Goal: Check status: Check status

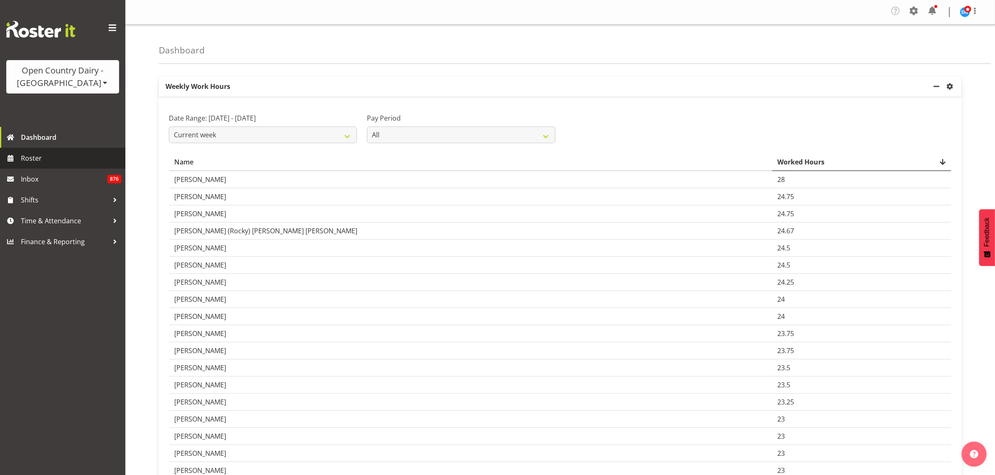
click at [38, 157] on span "Roster" at bounding box center [71, 158] width 100 height 13
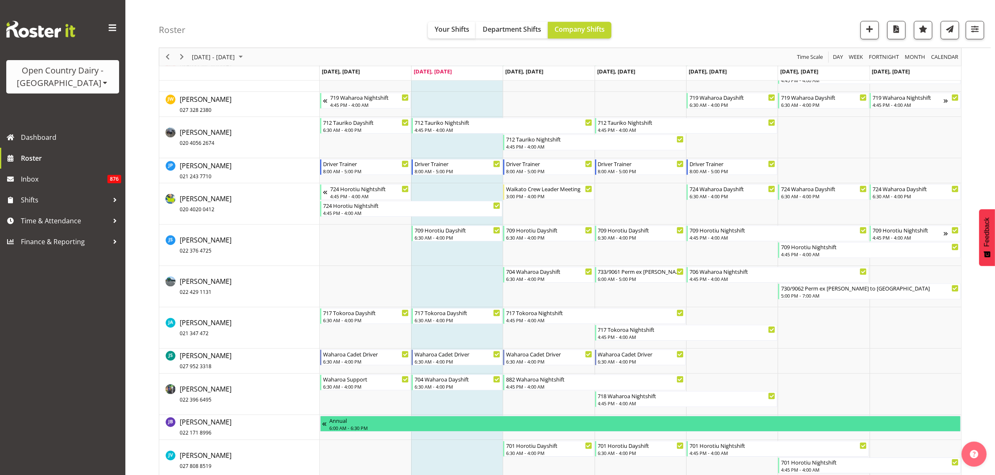
scroll to position [2976, 0]
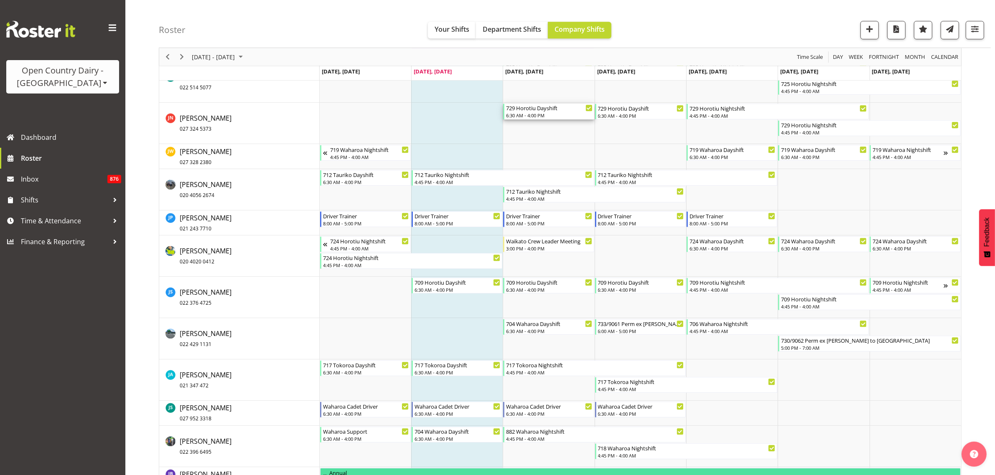
click at [557, 110] on div "729 Horotiu Dayshift" at bounding box center [549, 108] width 86 height 8
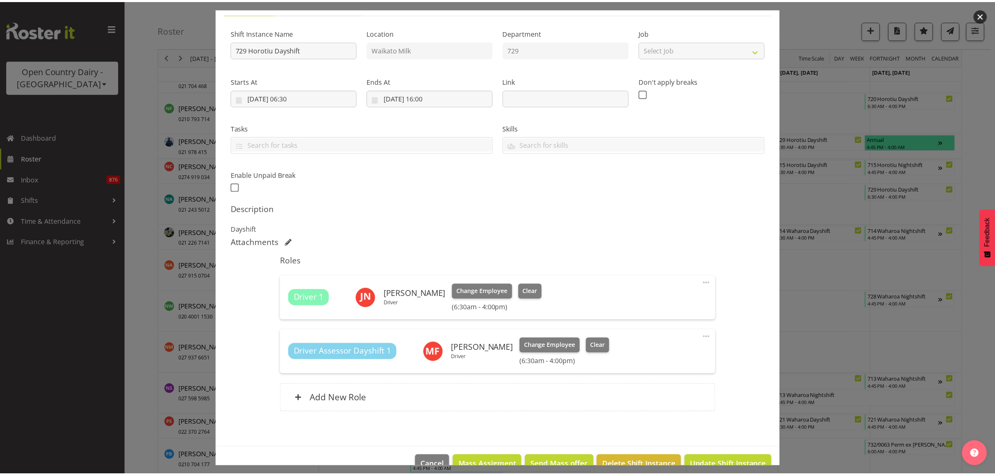
scroll to position [90, 0]
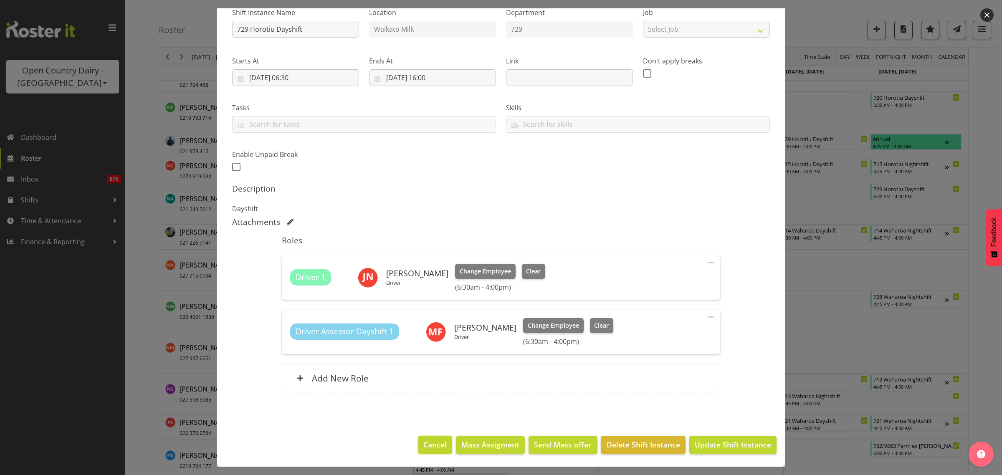
click at [440, 441] on span "Cancel" at bounding box center [435, 444] width 23 height 11
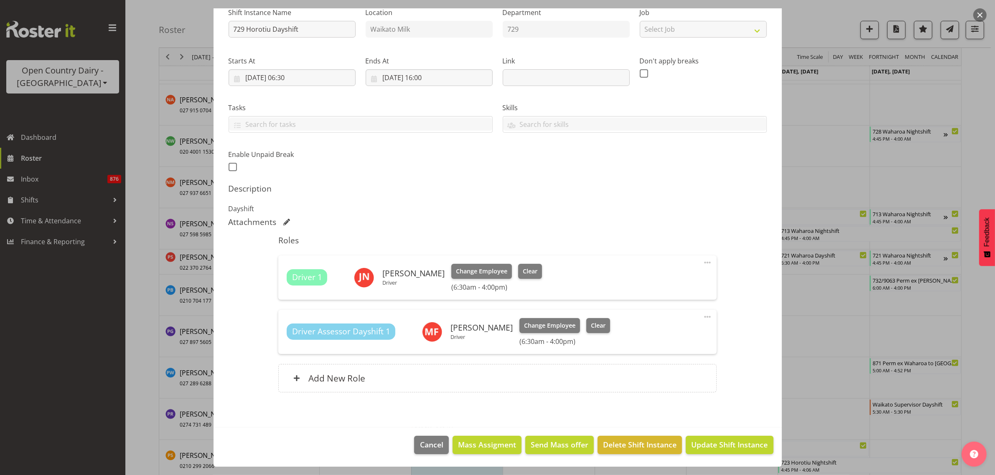
scroll to position [4806, 0]
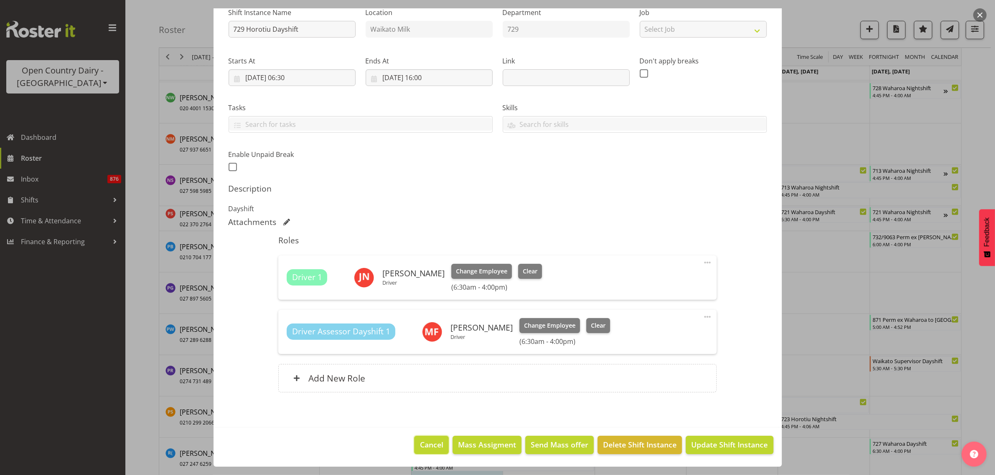
click at [427, 441] on span "Cancel" at bounding box center [431, 444] width 23 height 11
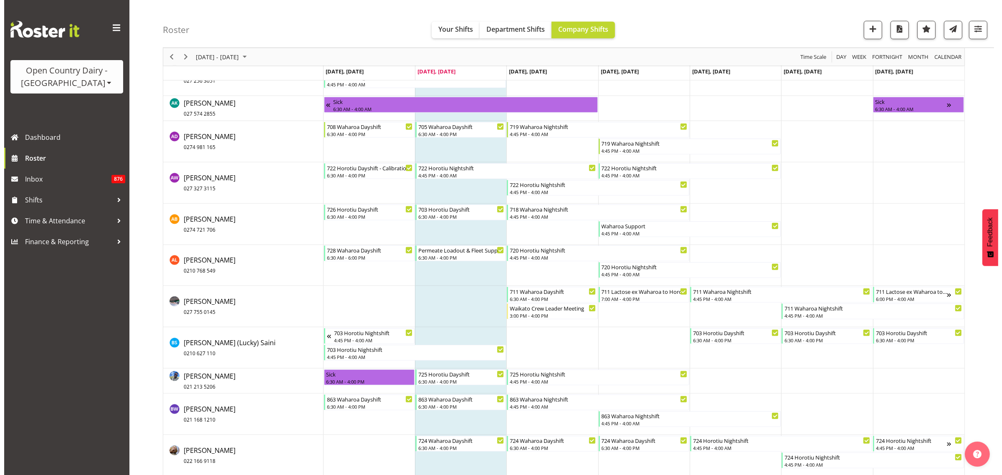
scroll to position [613, 0]
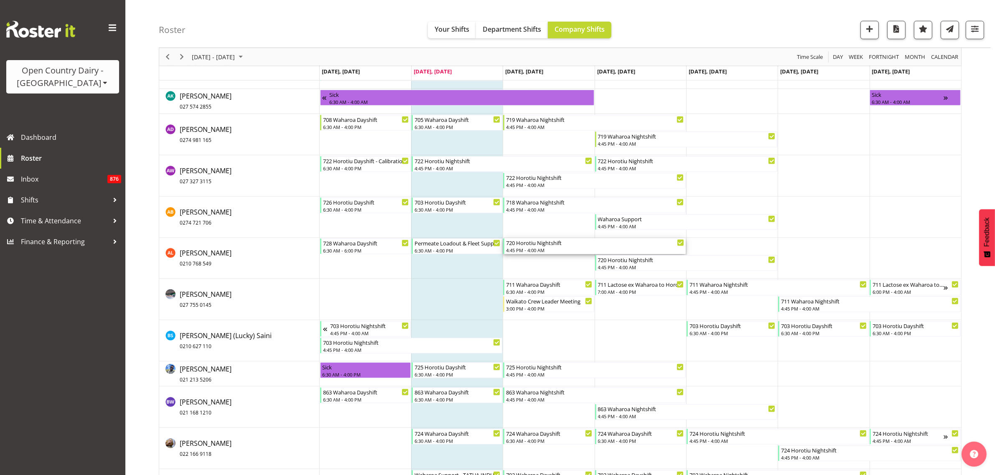
click at [548, 244] on div "720 Horotiu Nightshift" at bounding box center [595, 243] width 178 height 8
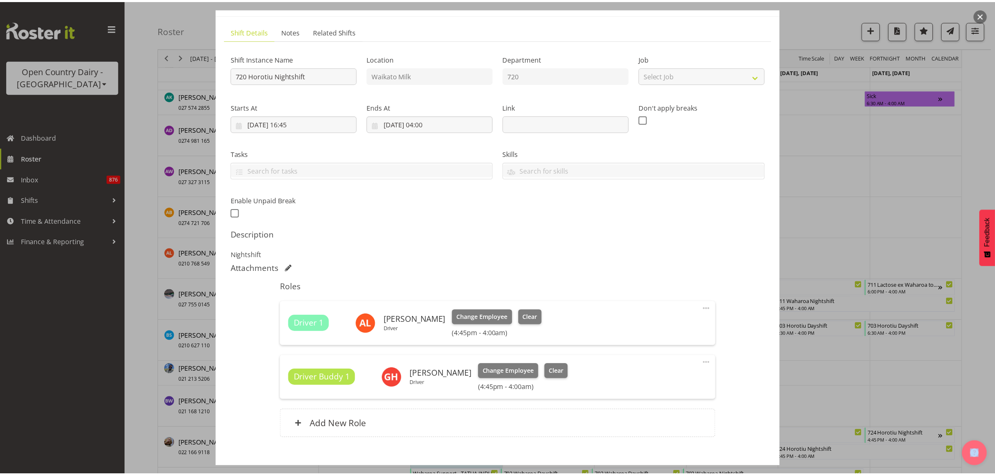
scroll to position [90, 0]
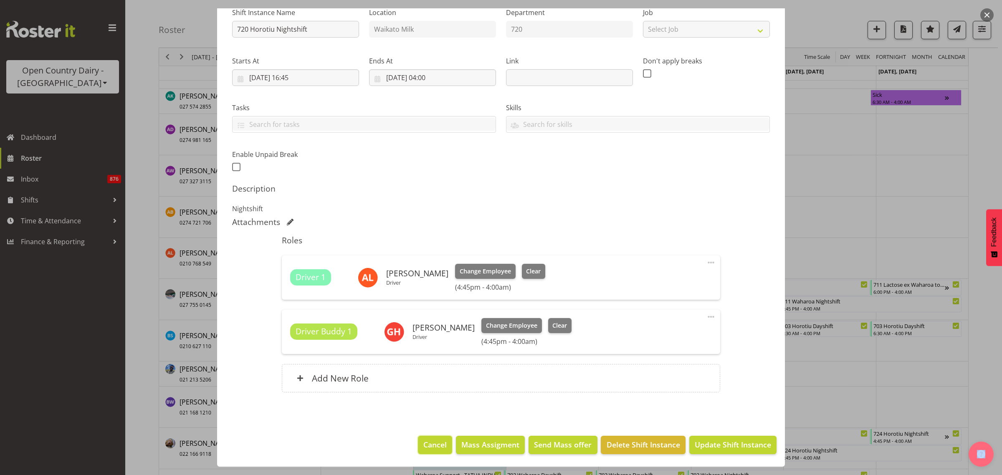
click at [433, 440] on span "Cancel" at bounding box center [435, 444] width 23 height 11
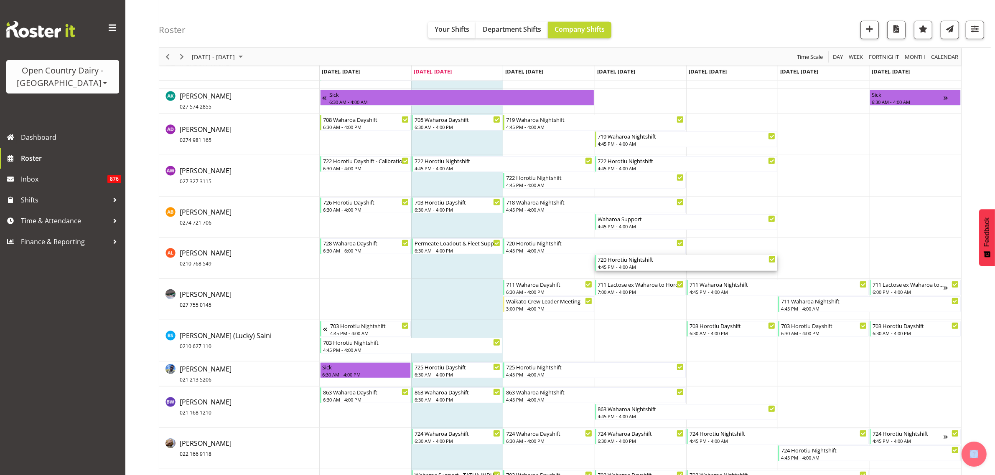
click at [634, 259] on div "720 Horotiu Nightshift" at bounding box center [687, 259] width 178 height 8
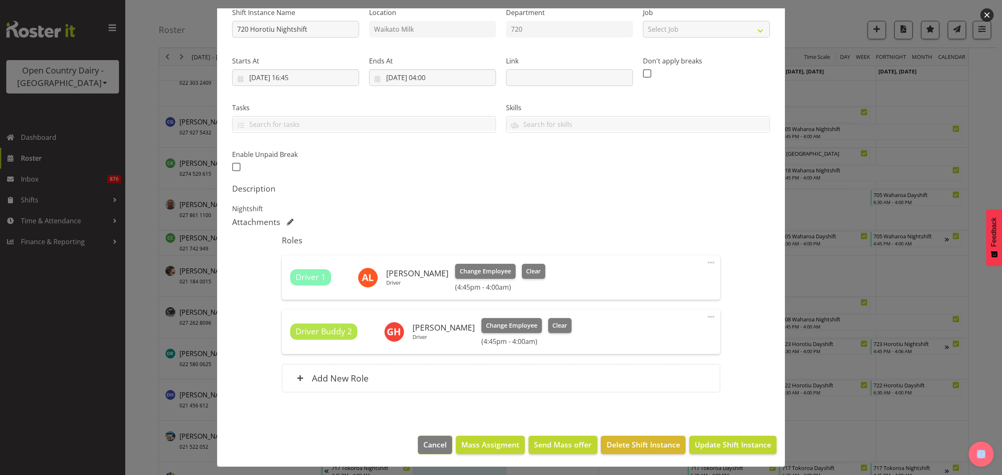
click at [427, 446] on span "Cancel" at bounding box center [435, 444] width 23 height 11
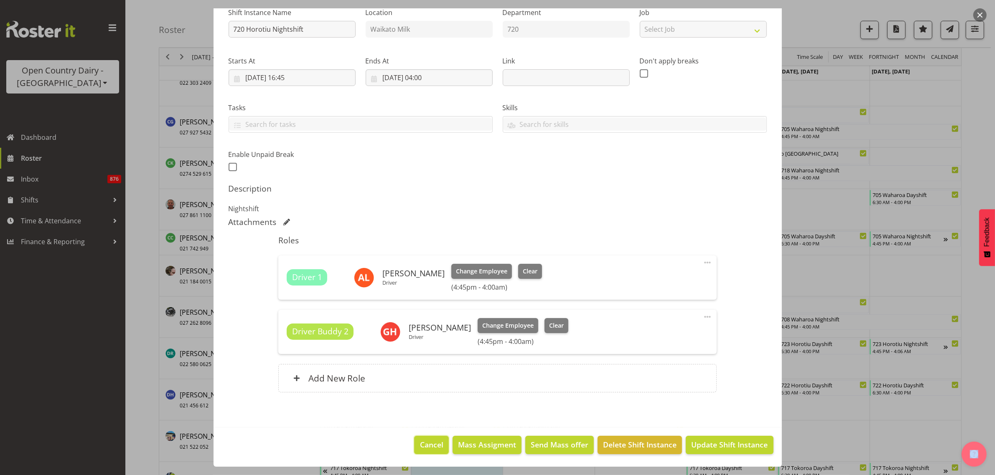
click at [420, 442] on span "Cancel" at bounding box center [431, 444] width 23 height 11
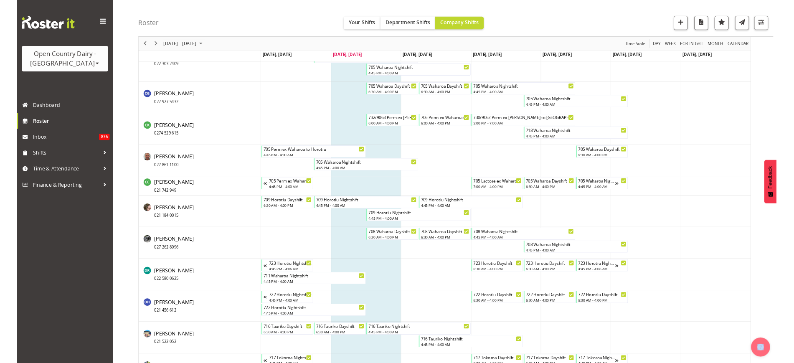
scroll to position [3458, 0]
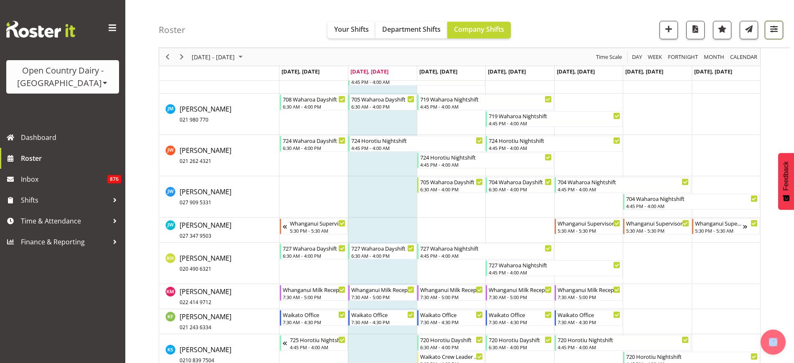
click at [776, 35] on button "button" at bounding box center [774, 30] width 18 height 18
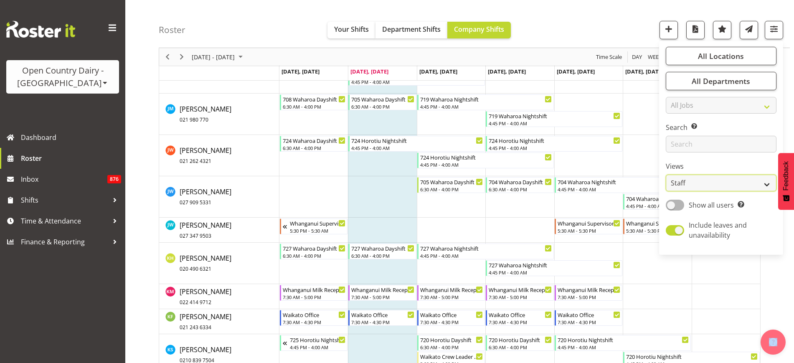
click at [759, 182] on select "Staff Role Shift - Horizontal Shift - Vertical Staff - Location" at bounding box center [721, 183] width 111 height 17
click at [666, 175] on select "Staff Role Shift - Horizontal Shift - Vertical Staff - Location" at bounding box center [721, 183] width 111 height 17
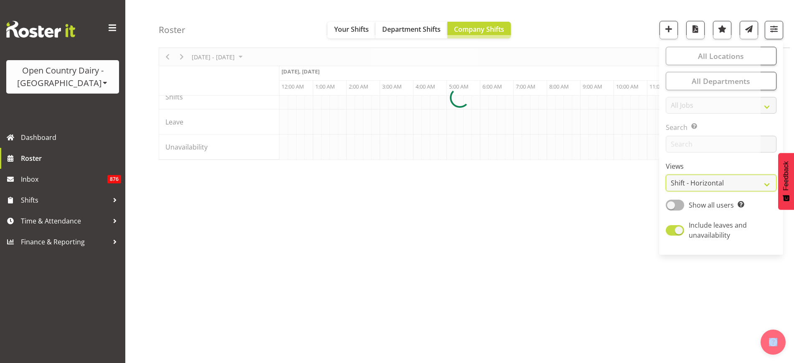
scroll to position [50, 0]
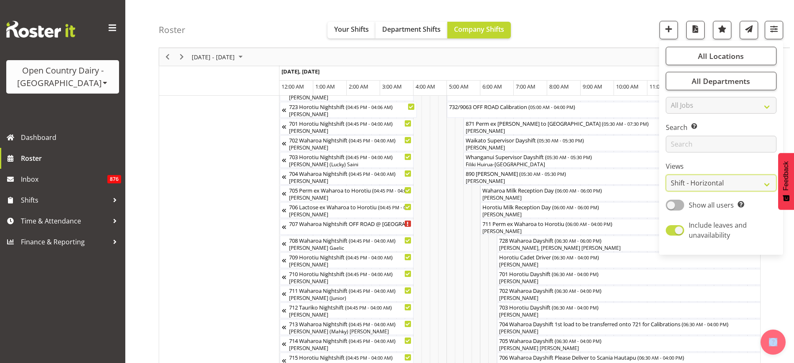
scroll to position [830, 0]
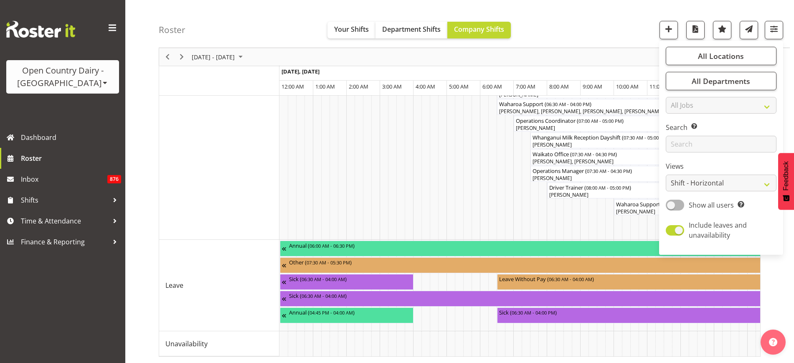
click at [616, 26] on div "Roster Your Shifts Department Shifts Company Shifts All Locations Clear Ingredi…" at bounding box center [474, 24] width 631 height 48
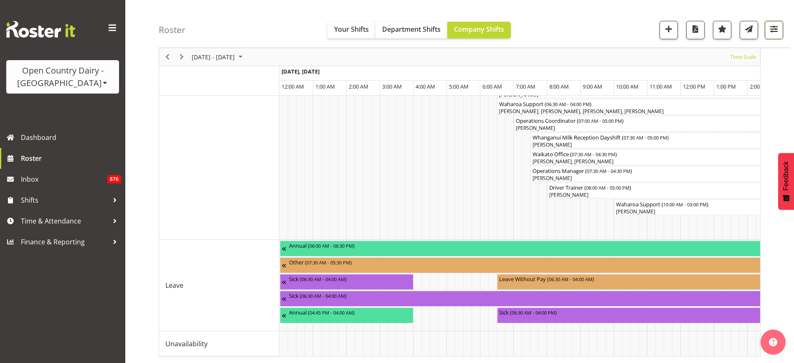
click at [776, 32] on span "button" at bounding box center [774, 28] width 11 height 11
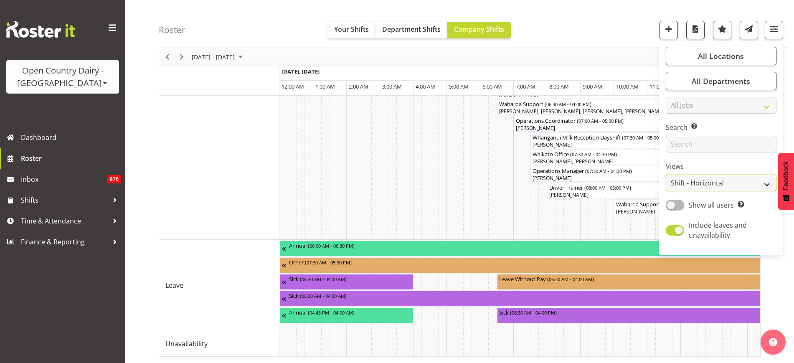
click at [765, 181] on select "Staff Role Shift - Horizontal Shift - Vertical Staff - Location" at bounding box center [721, 183] width 111 height 17
select select "staff"
click at [666, 175] on select "Staff Role Shift - Horizontal Shift - Vertical Staff - Location" at bounding box center [721, 183] width 111 height 17
click at [573, 16] on div "Roster Your Shifts Department Shifts Company Shifts All Locations Clear Ingredi…" at bounding box center [474, 24] width 631 height 48
